Goal: Task Accomplishment & Management: Manage account settings

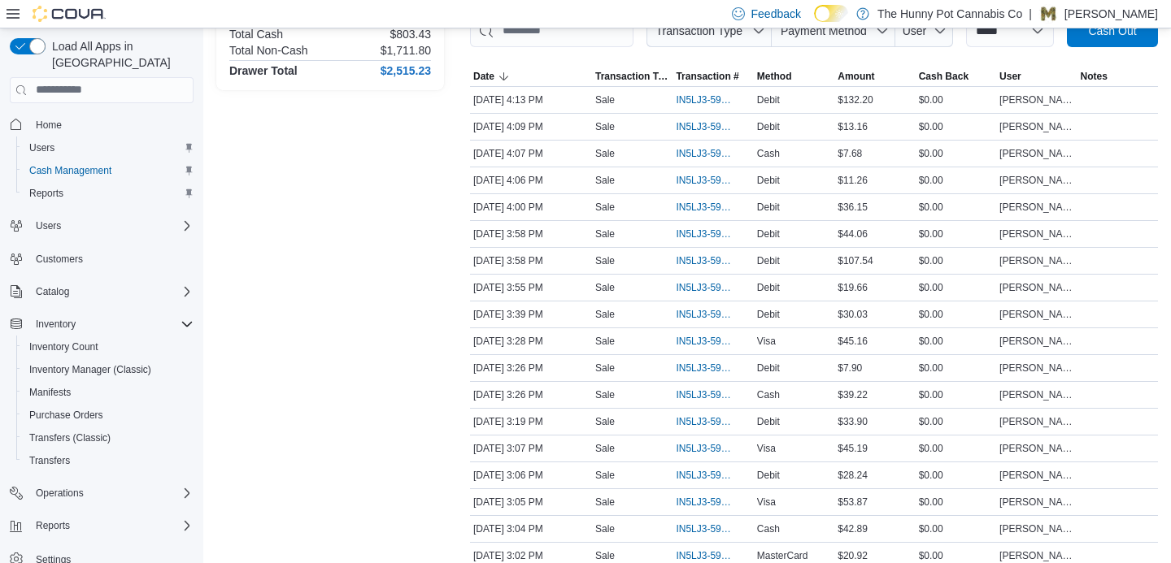
scroll to position [293, 0]
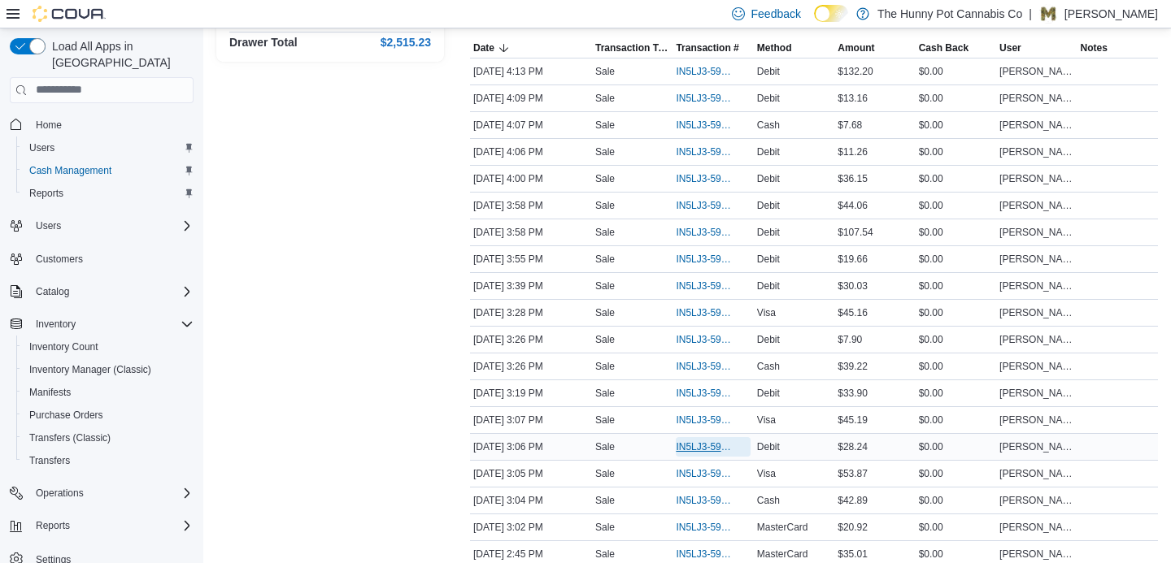
click at [700, 454] on span "IN5LJ3-5954482" at bounding box center [704, 447] width 58 height 13
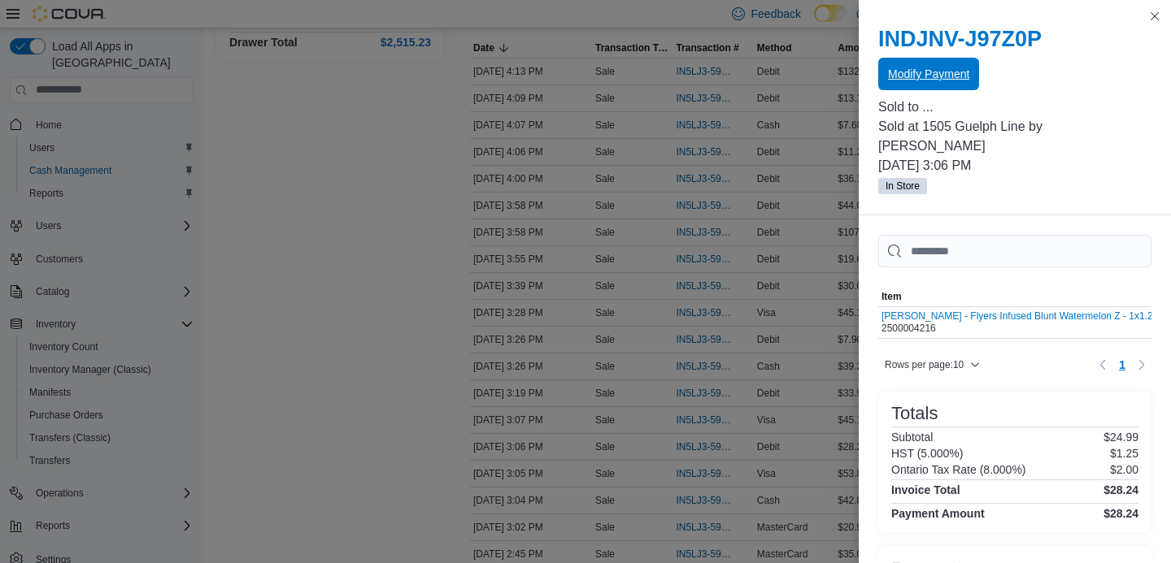
click at [931, 68] on span "Modify Payment" at bounding box center [928, 74] width 81 height 16
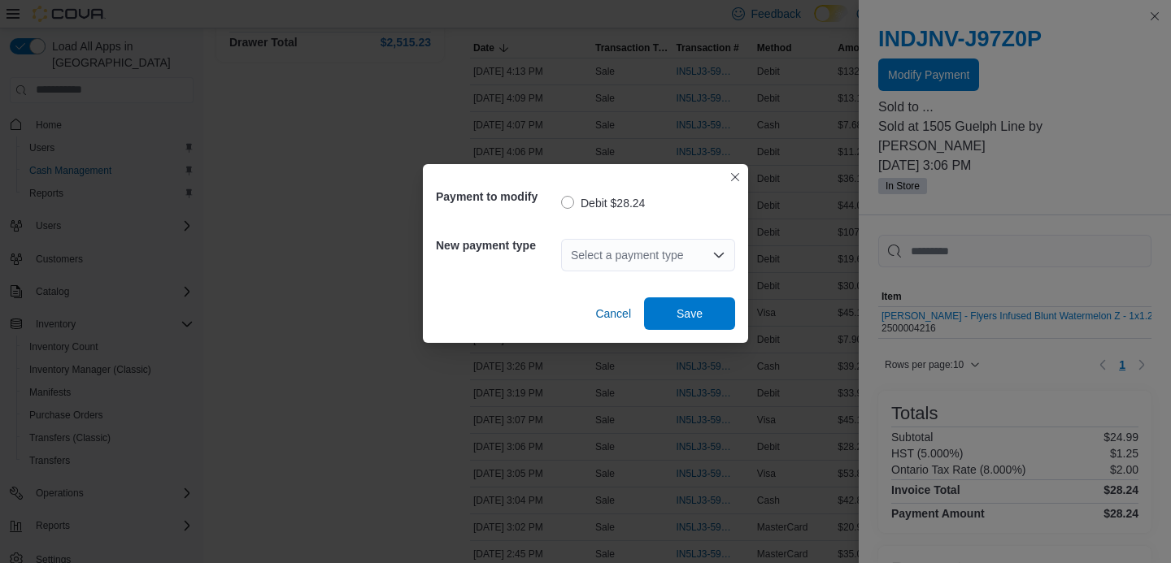
click at [675, 259] on div "Select a payment type" at bounding box center [648, 255] width 174 height 33
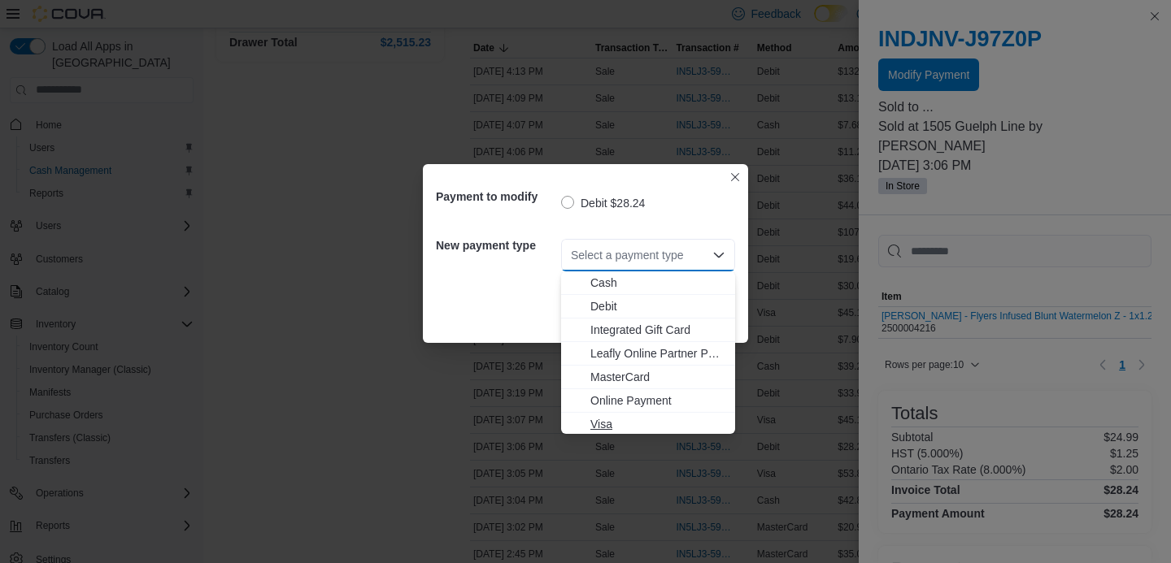
click at [659, 416] on span "Visa" at bounding box center [657, 424] width 135 height 16
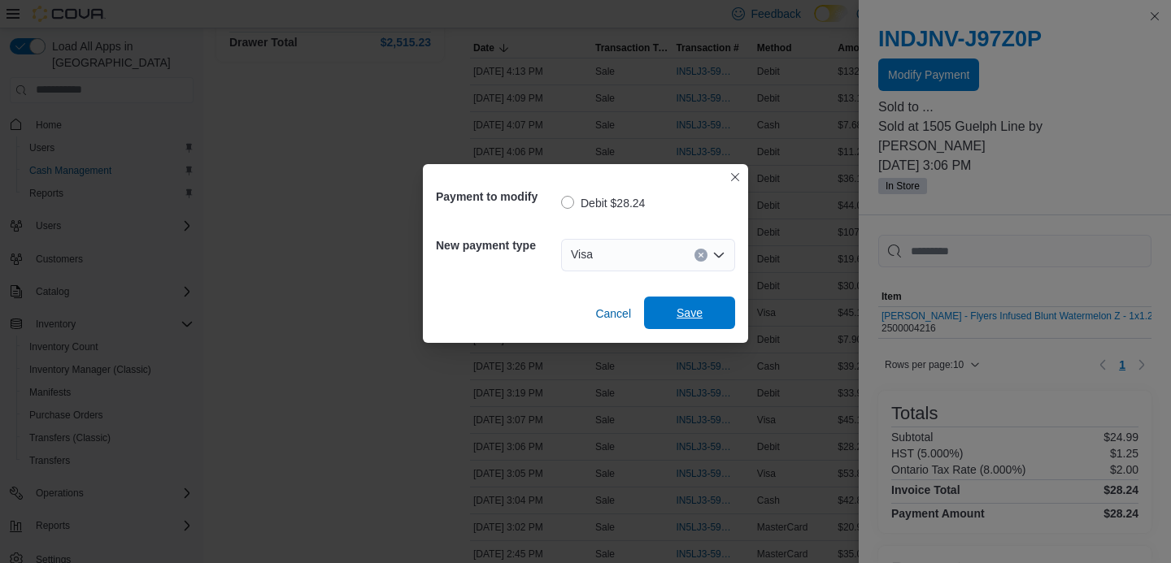
click at [713, 315] on span "Save" at bounding box center [690, 313] width 72 height 33
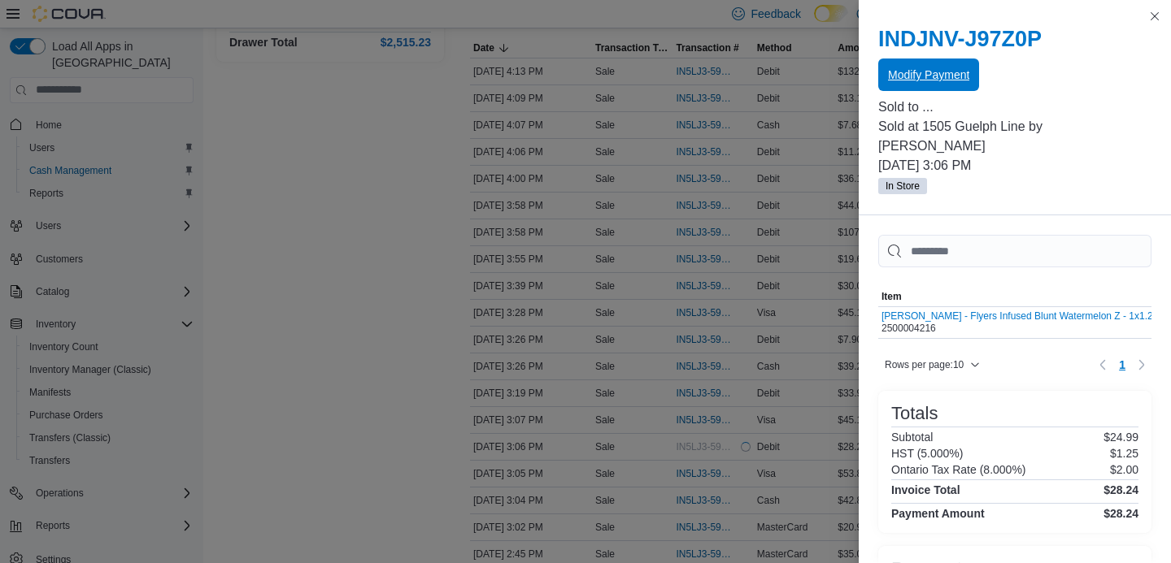
scroll to position [0, 0]
